Goal: Navigation & Orientation: Find specific page/section

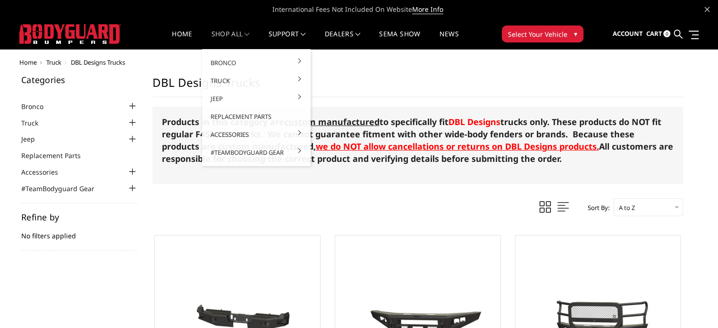
click at [235, 39] on link "shop all" at bounding box center [230, 40] width 38 height 18
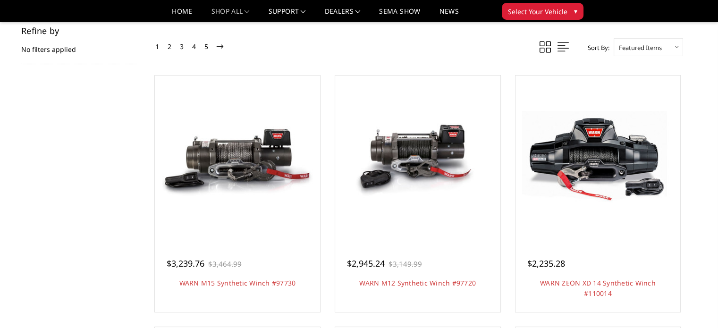
scroll to position [158, 0]
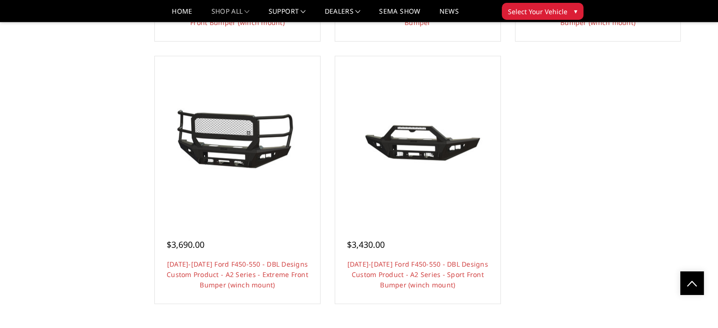
scroll to position [954, 0]
